Goal: Task Accomplishment & Management: Manage account settings

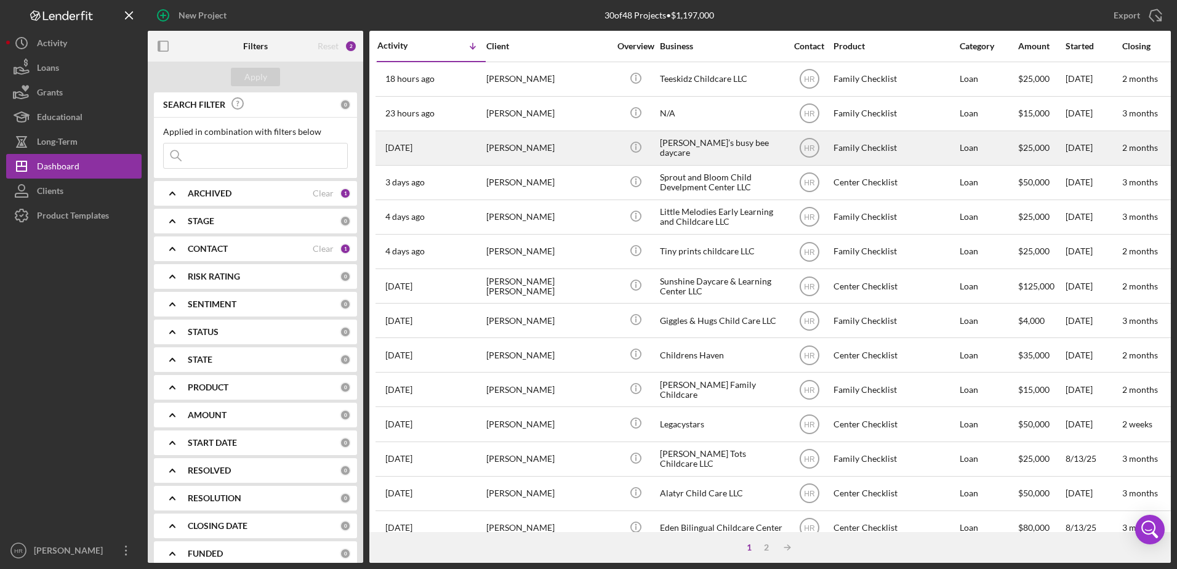
click at [557, 155] on div "[PERSON_NAME]" at bounding box center [547, 148] width 123 height 33
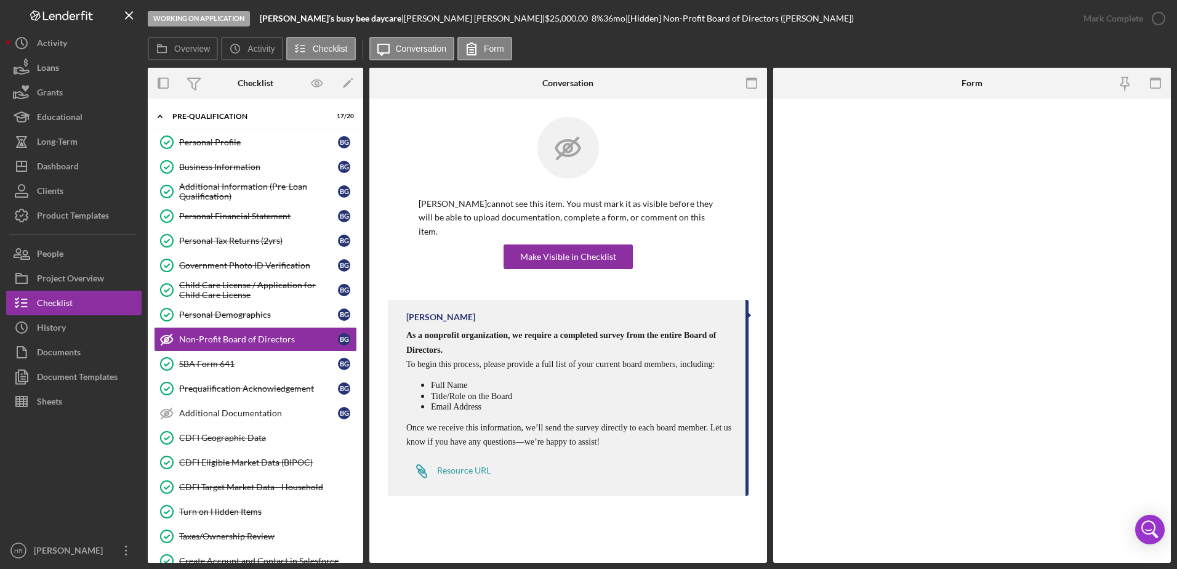
scroll to position [9, 0]
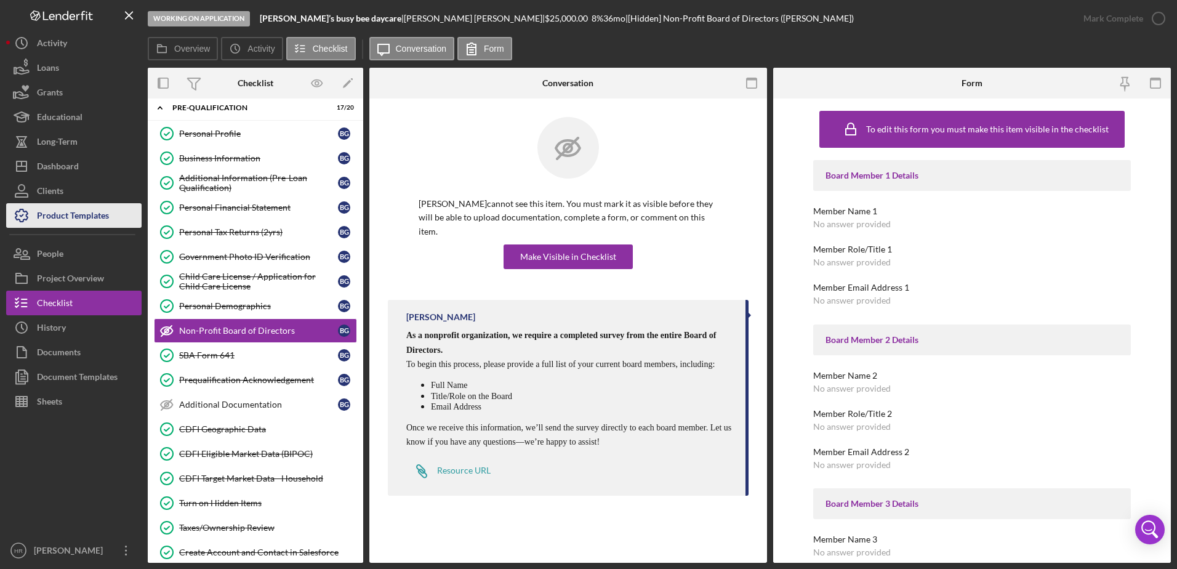
click at [84, 225] on div "Product Templates" at bounding box center [73, 217] width 72 height 28
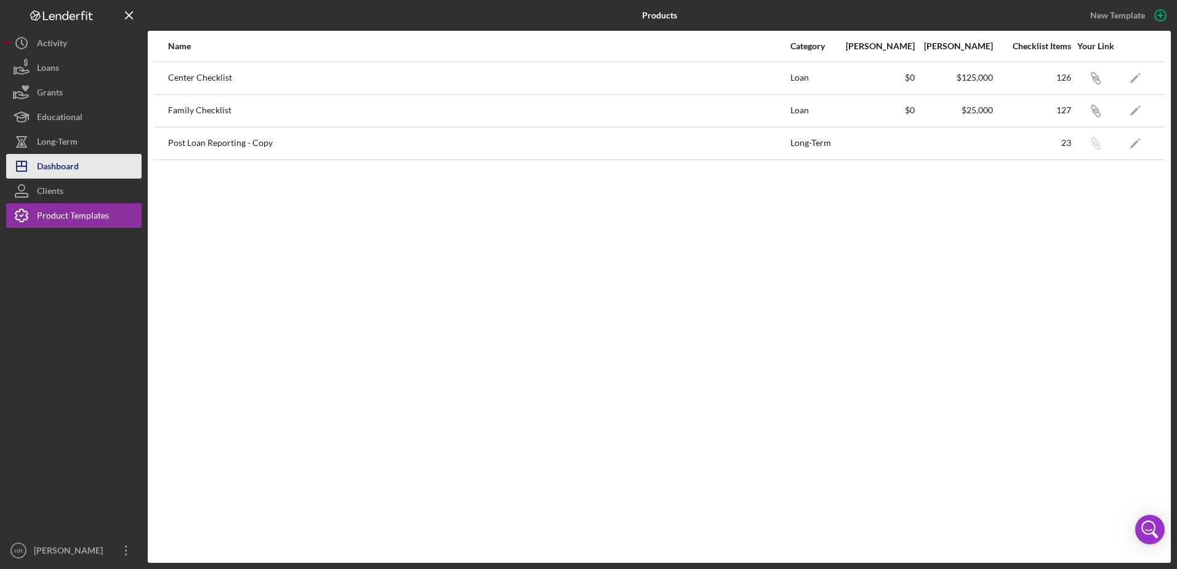
click at [45, 168] on div "Dashboard" at bounding box center [58, 168] width 42 height 28
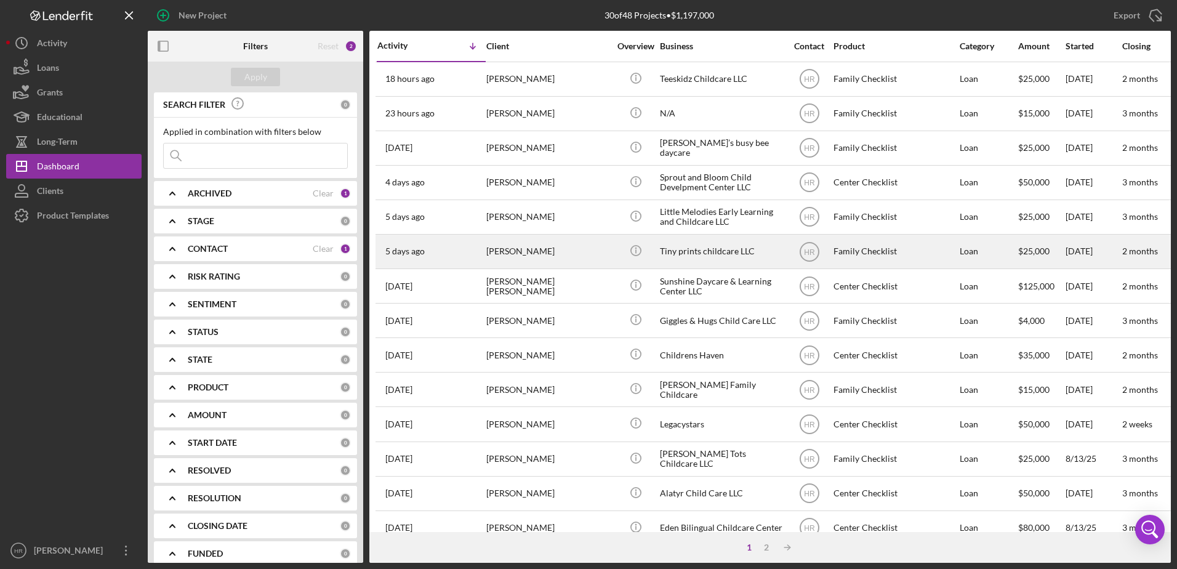
click at [676, 246] on div "Tiny prints childcare LLC" at bounding box center [721, 251] width 123 height 33
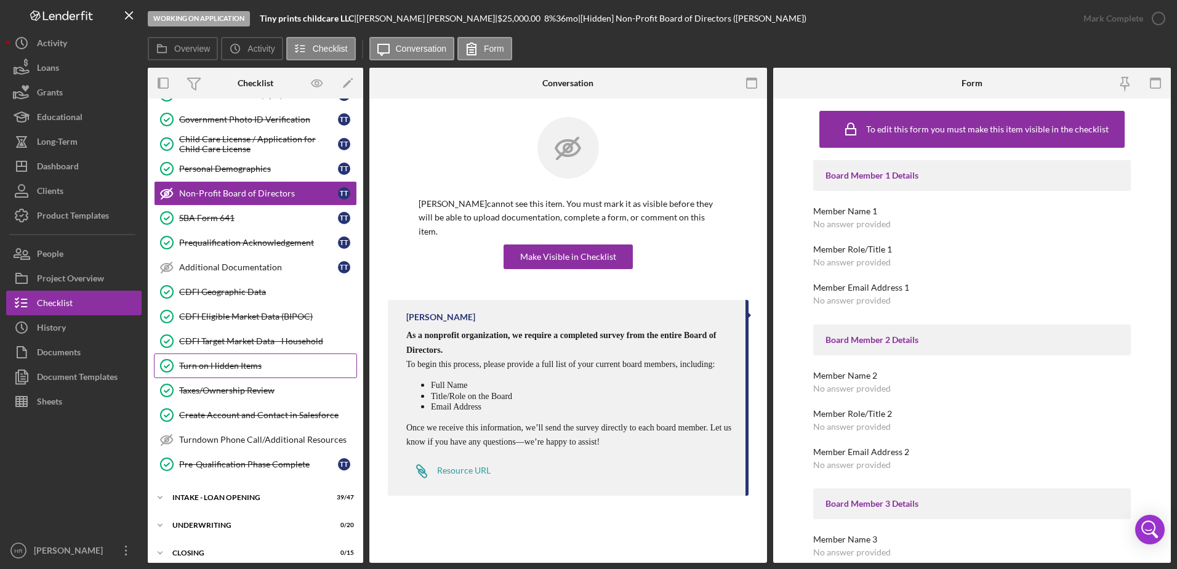
scroll to position [211, 0]
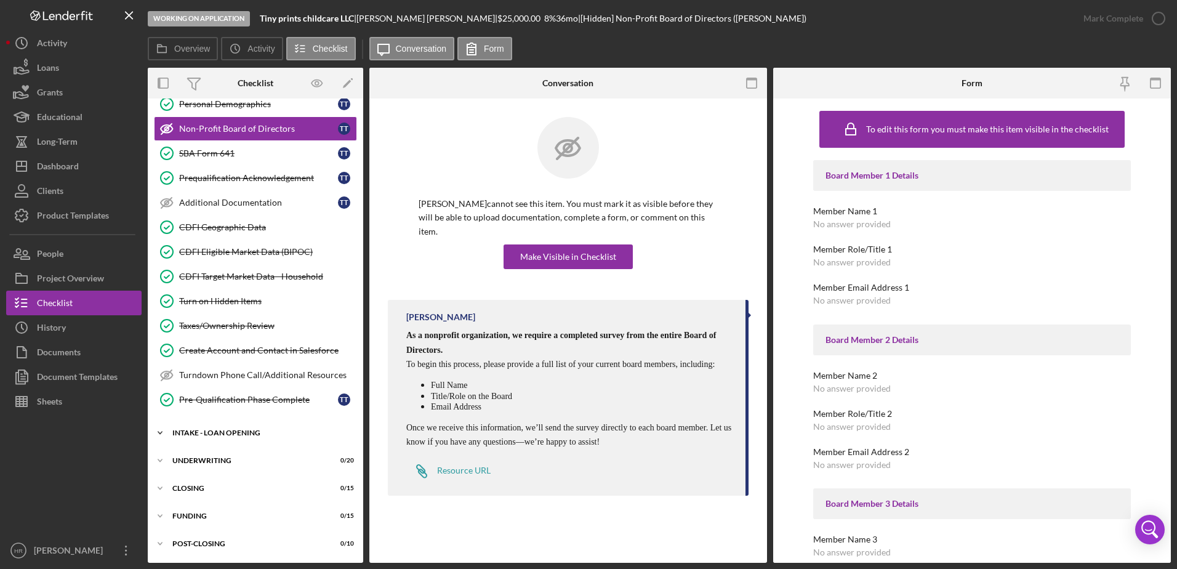
click at [217, 437] on div "Icon/Expander INTAKE - LOAN OPENING 39 / 47" at bounding box center [255, 432] width 215 height 25
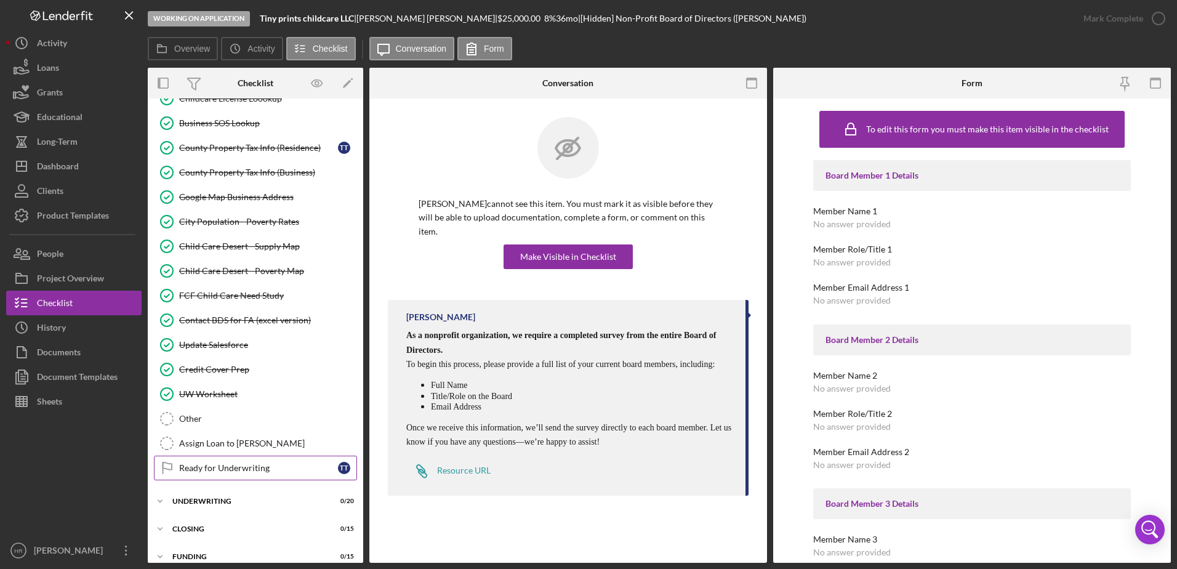
scroll to position [1252, 0]
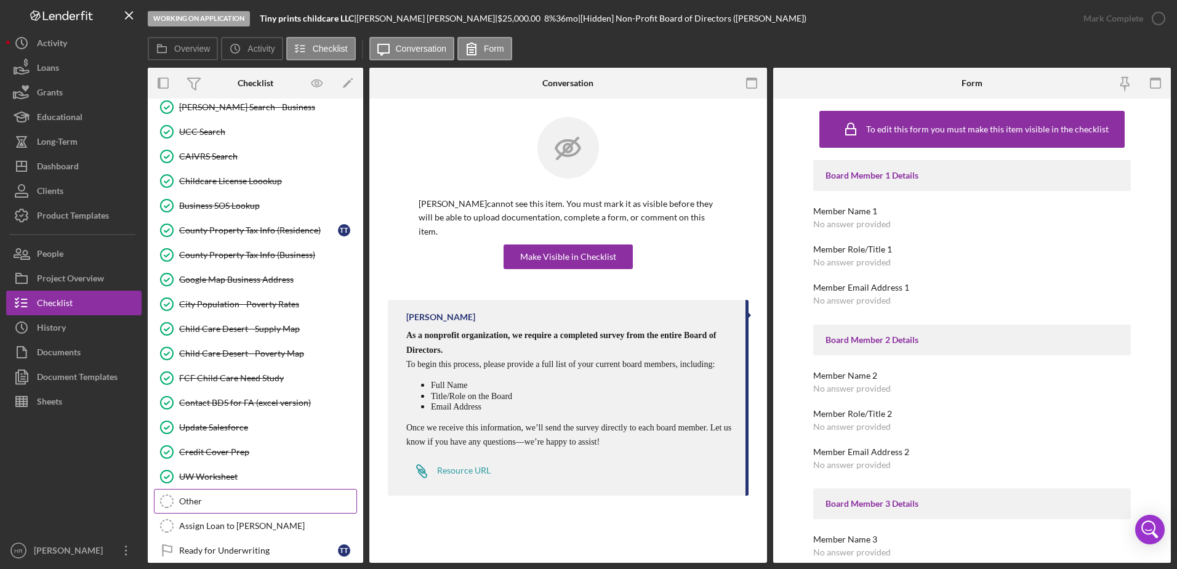
click at [209, 496] on div "Other" at bounding box center [267, 501] width 177 height 10
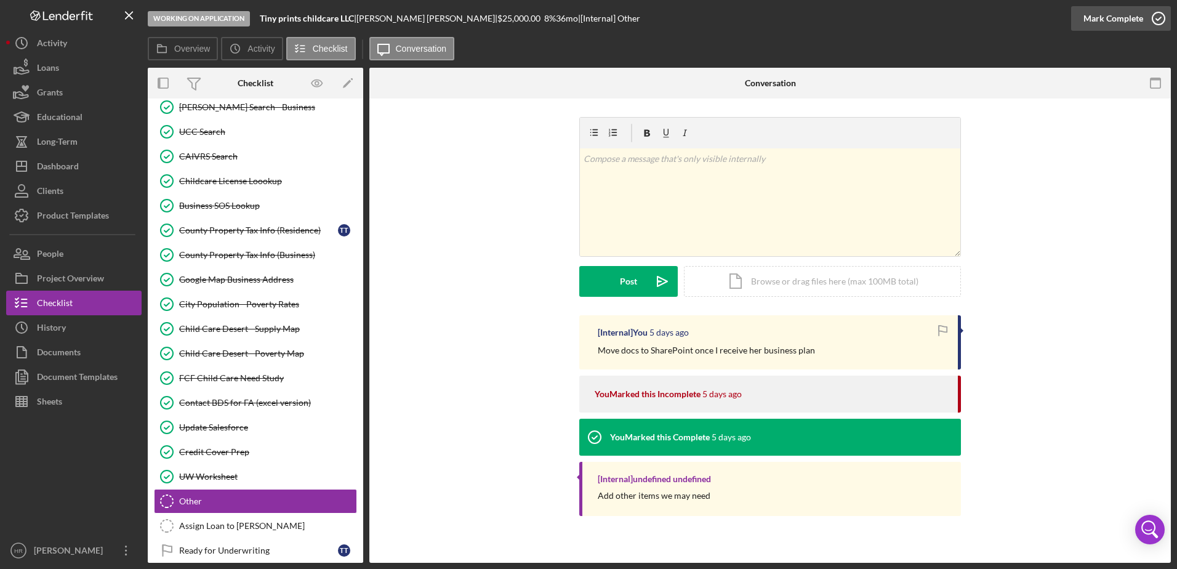
click at [1154, 12] on icon "button" at bounding box center [1158, 18] width 31 height 31
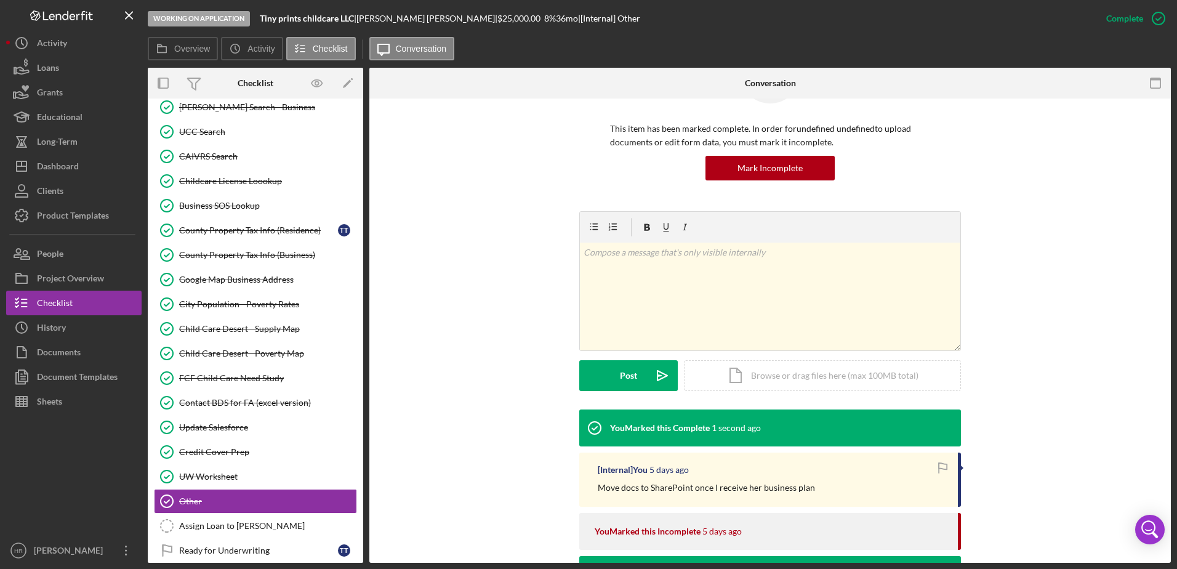
scroll to position [185, 0]
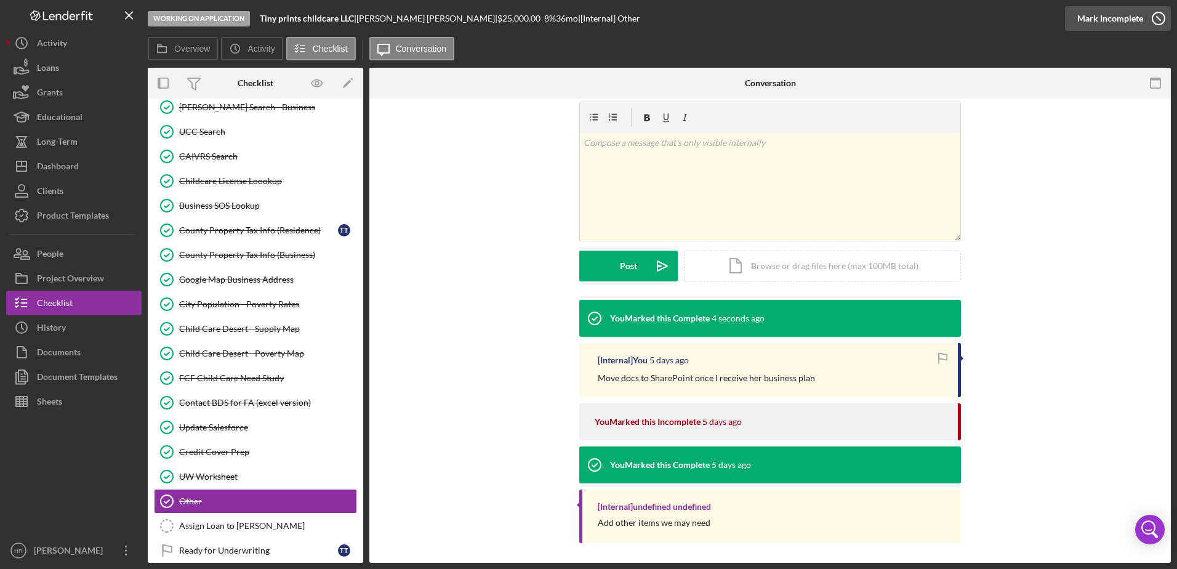
click at [1157, 18] on icon "button" at bounding box center [1158, 18] width 31 height 31
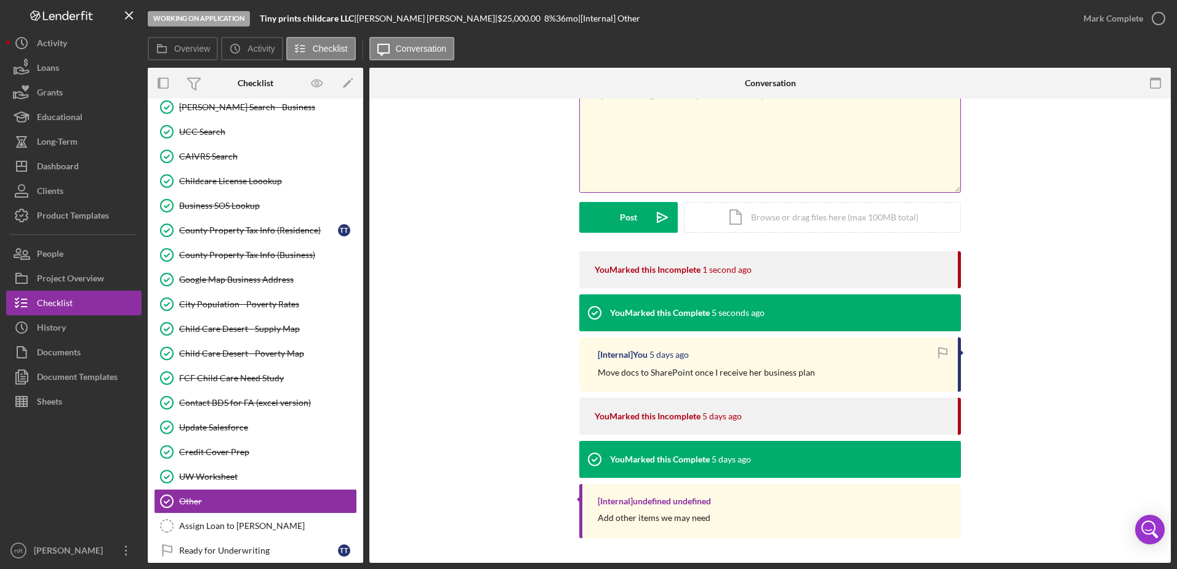
scroll to position [15, 0]
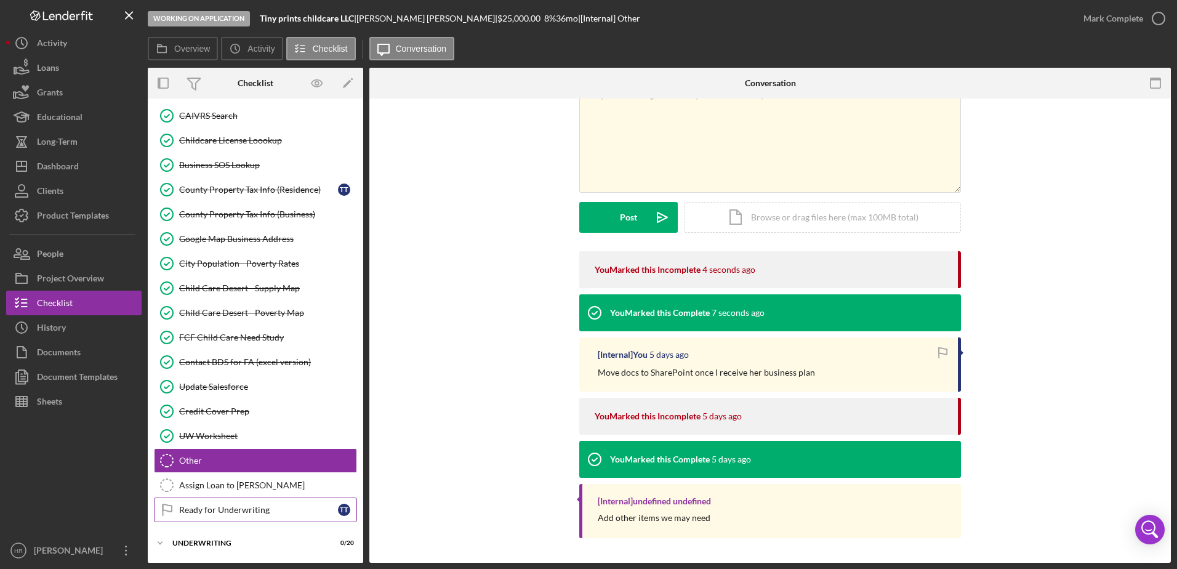
scroll to position [1313, 0]
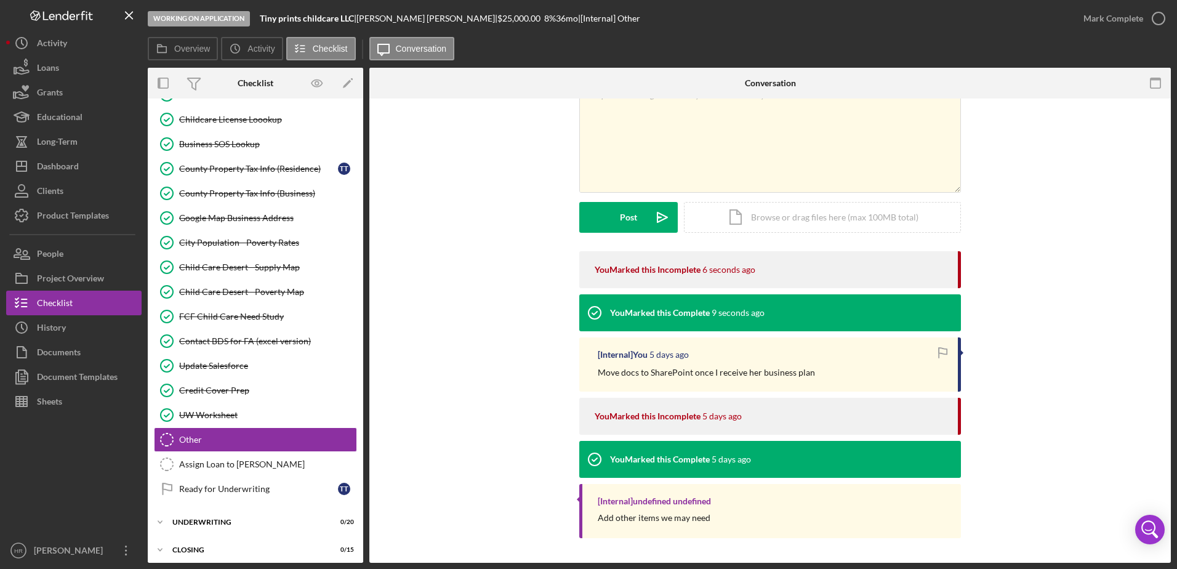
click at [451, 460] on div "You Marked this Incomplete 6 seconds ago You Marked this Complete 9 seconds ago…" at bounding box center [770, 397] width 765 height 293
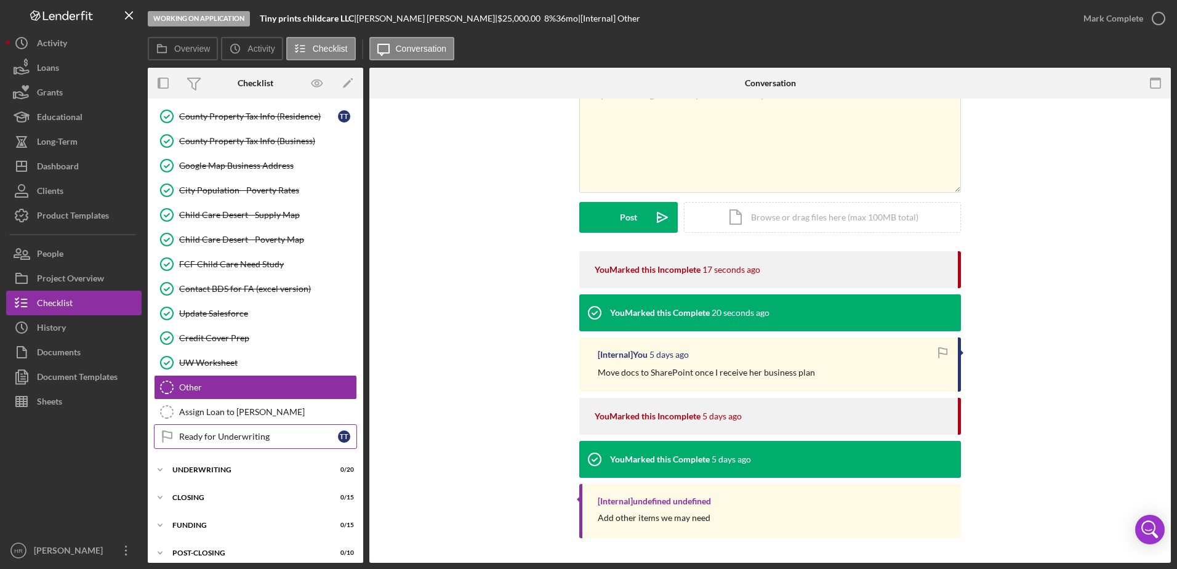
scroll to position [1375, 0]
